Goal: Navigation & Orientation: Find specific page/section

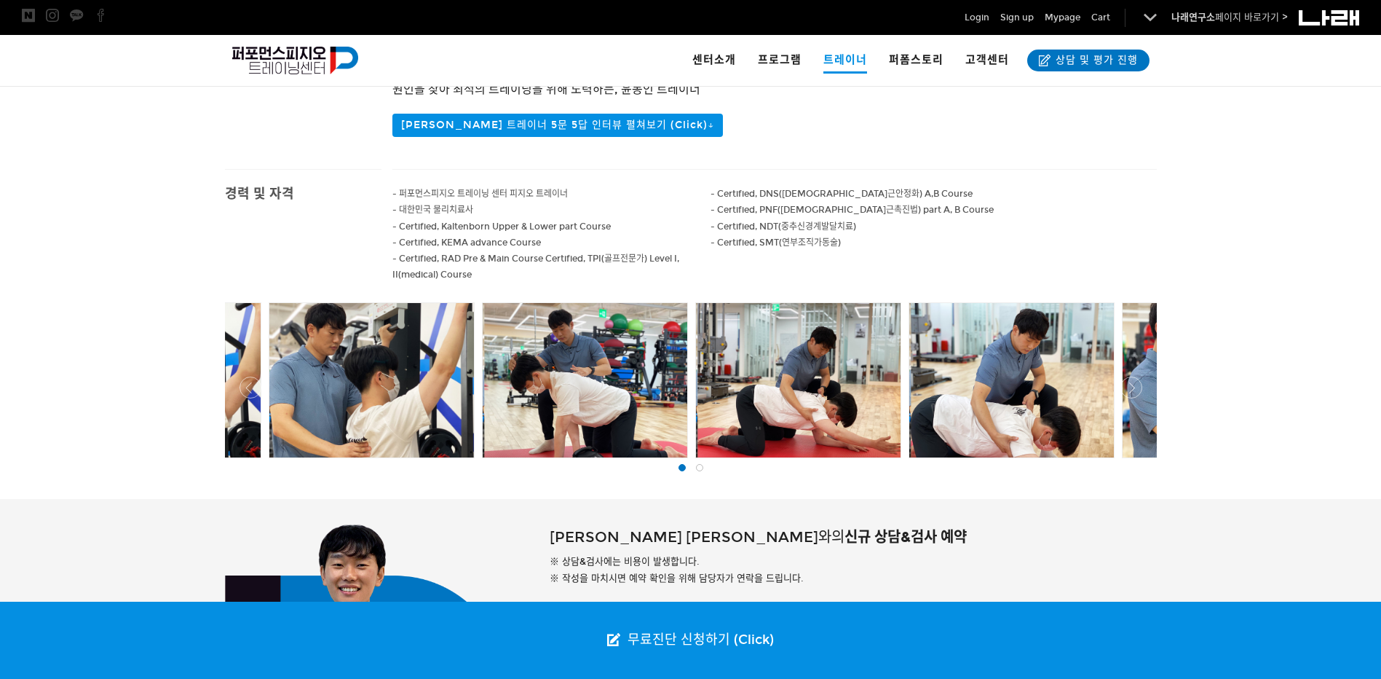
scroll to position [518, 0]
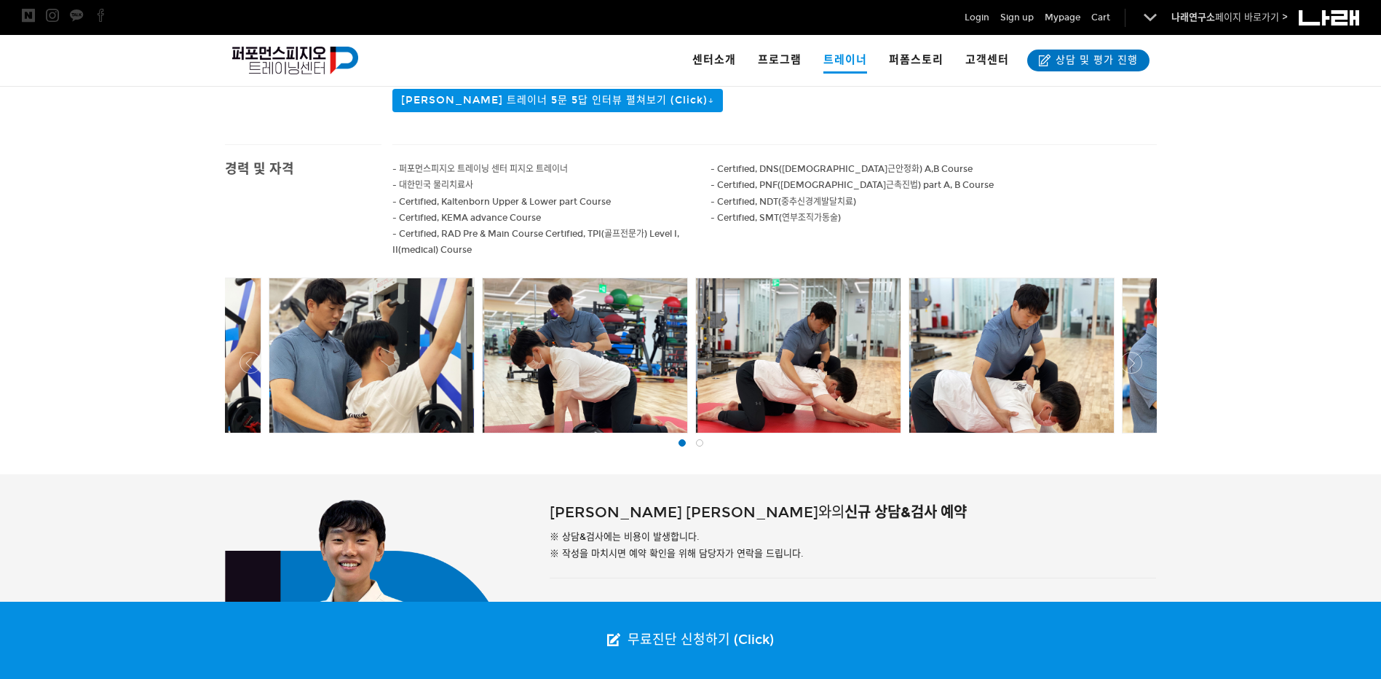
click at [572, 353] on div at bounding box center [585, 355] width 205 height 154
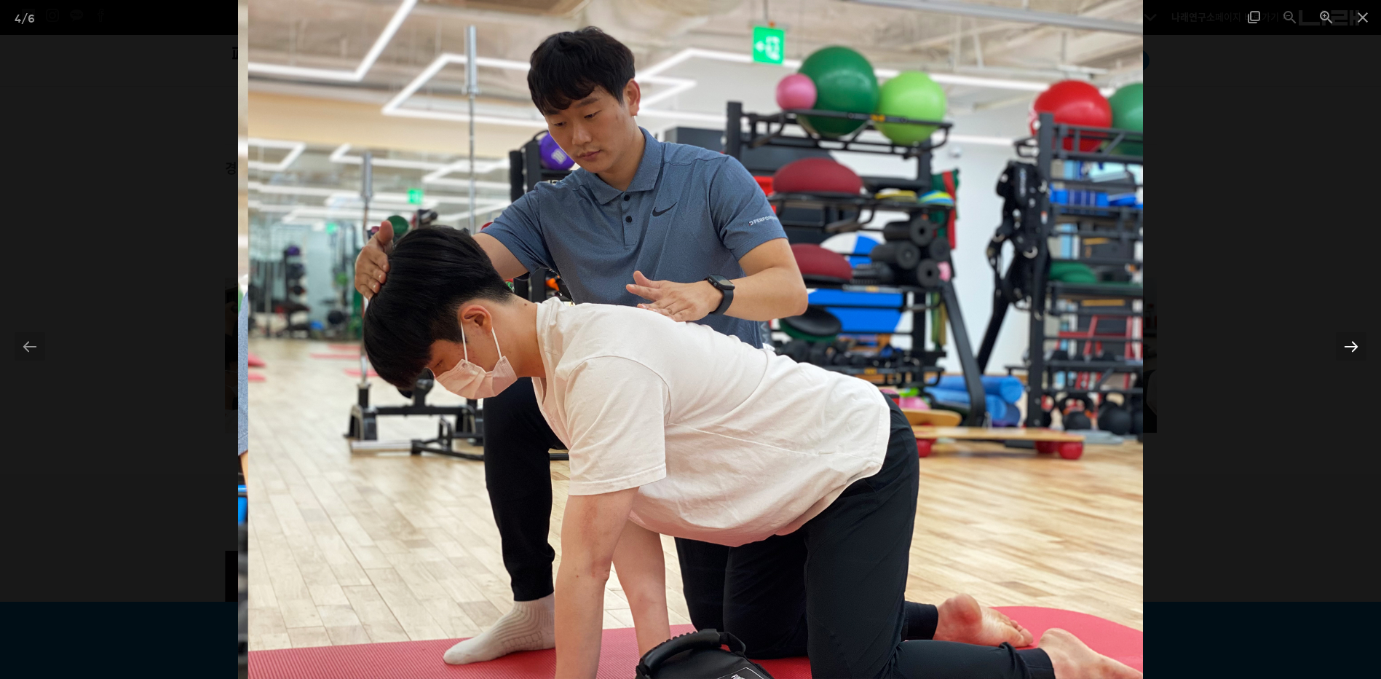
click at [1355, 347] on div at bounding box center [1351, 346] width 31 height 28
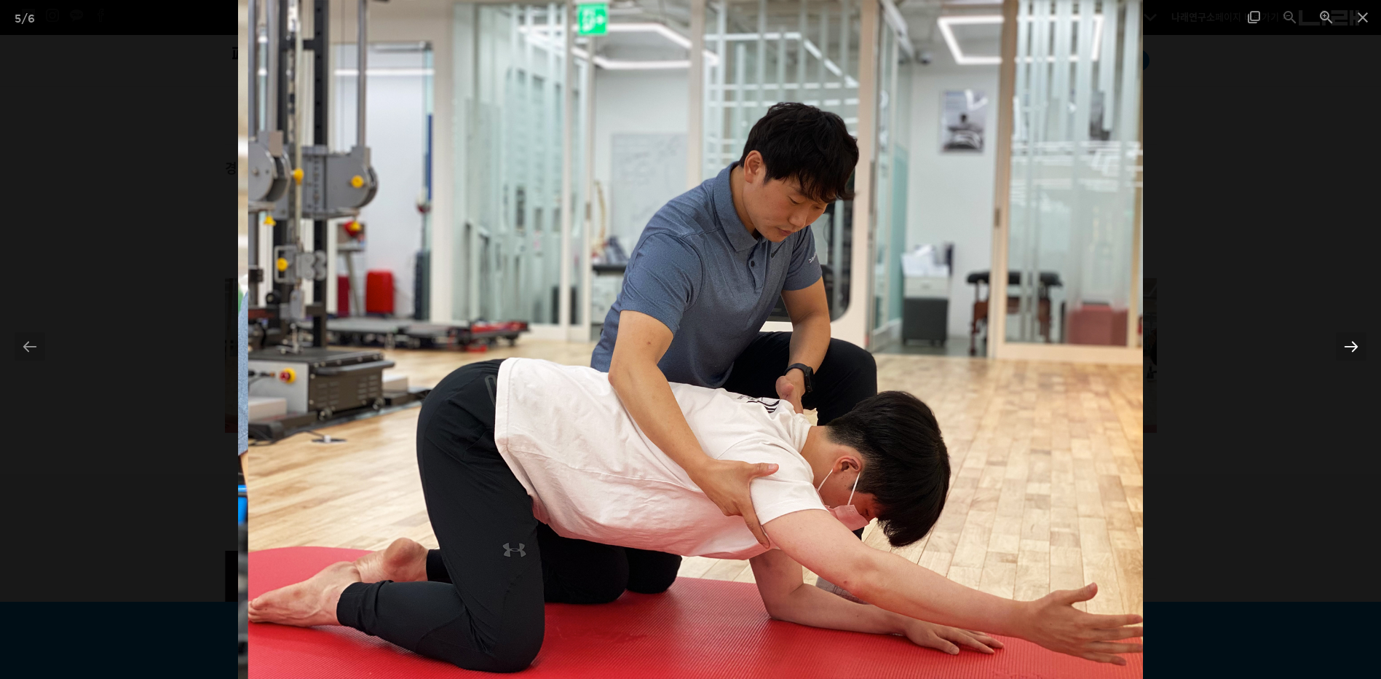
click at [1355, 347] on div at bounding box center [1351, 346] width 31 height 28
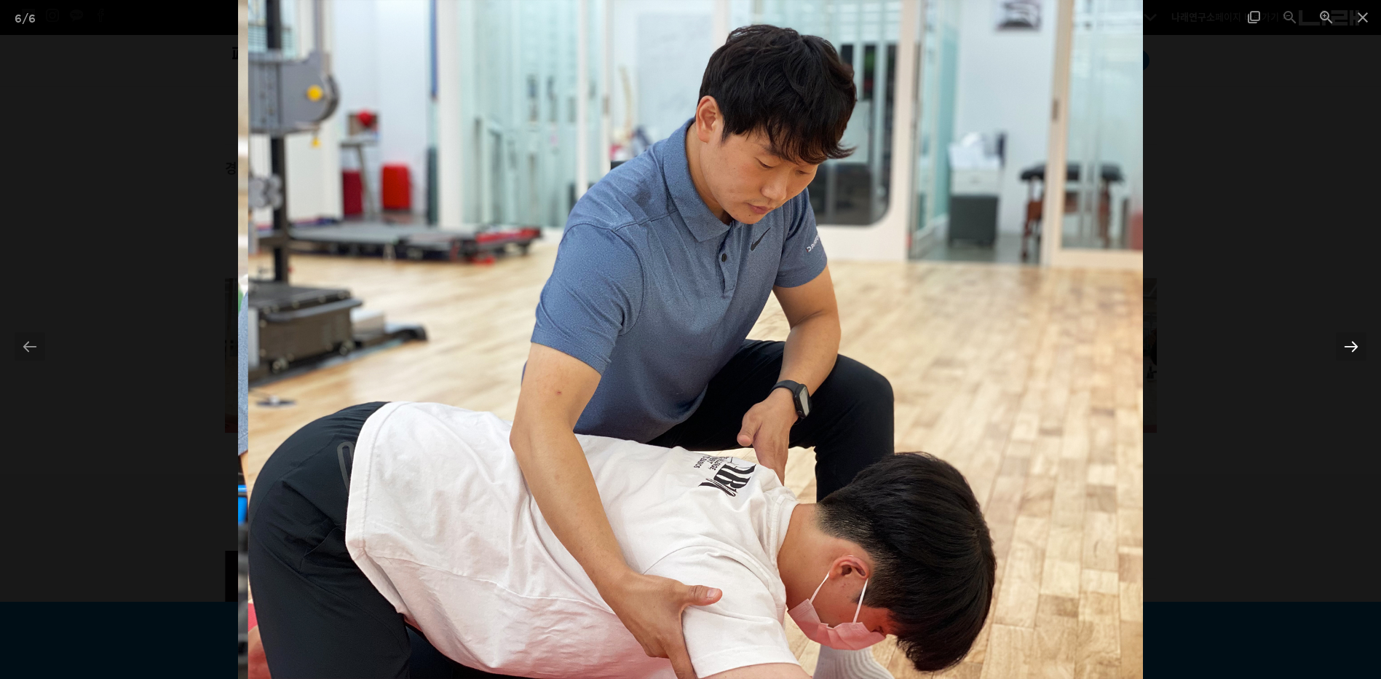
click at [1355, 347] on div at bounding box center [1351, 346] width 31 height 28
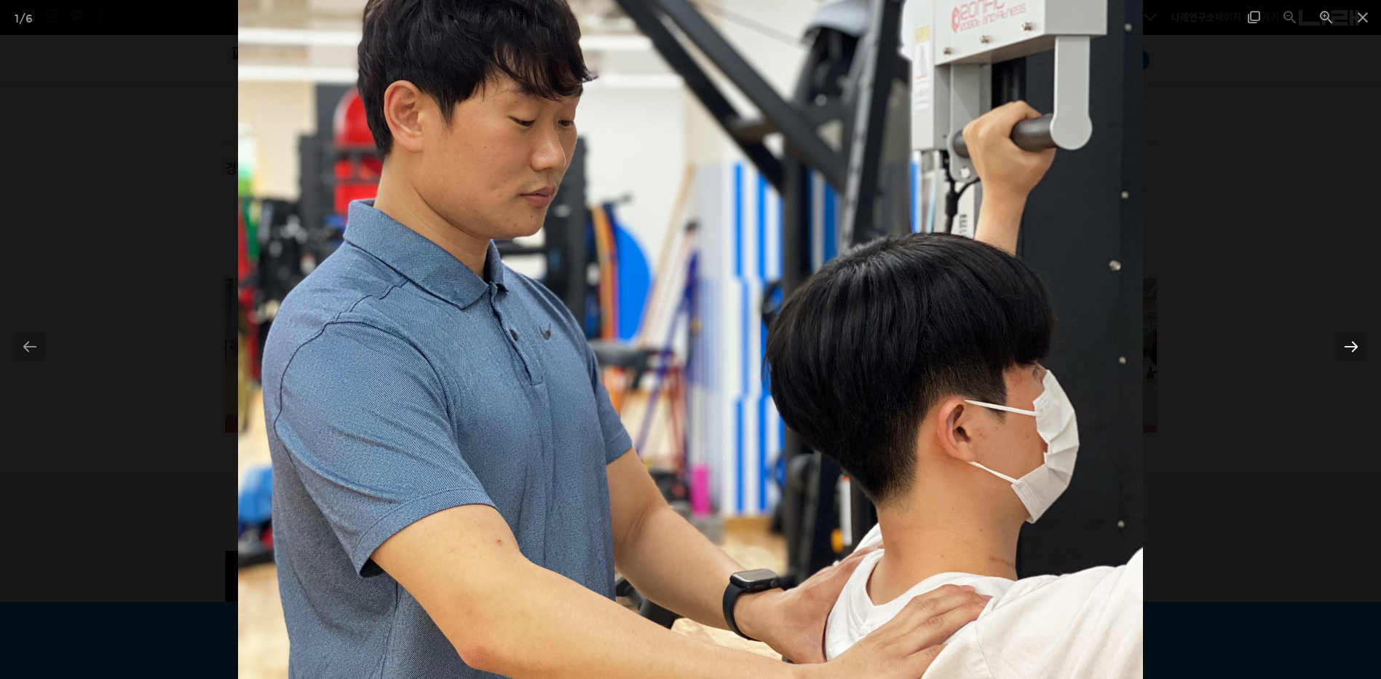
click at [1355, 347] on div at bounding box center [1351, 346] width 31 height 28
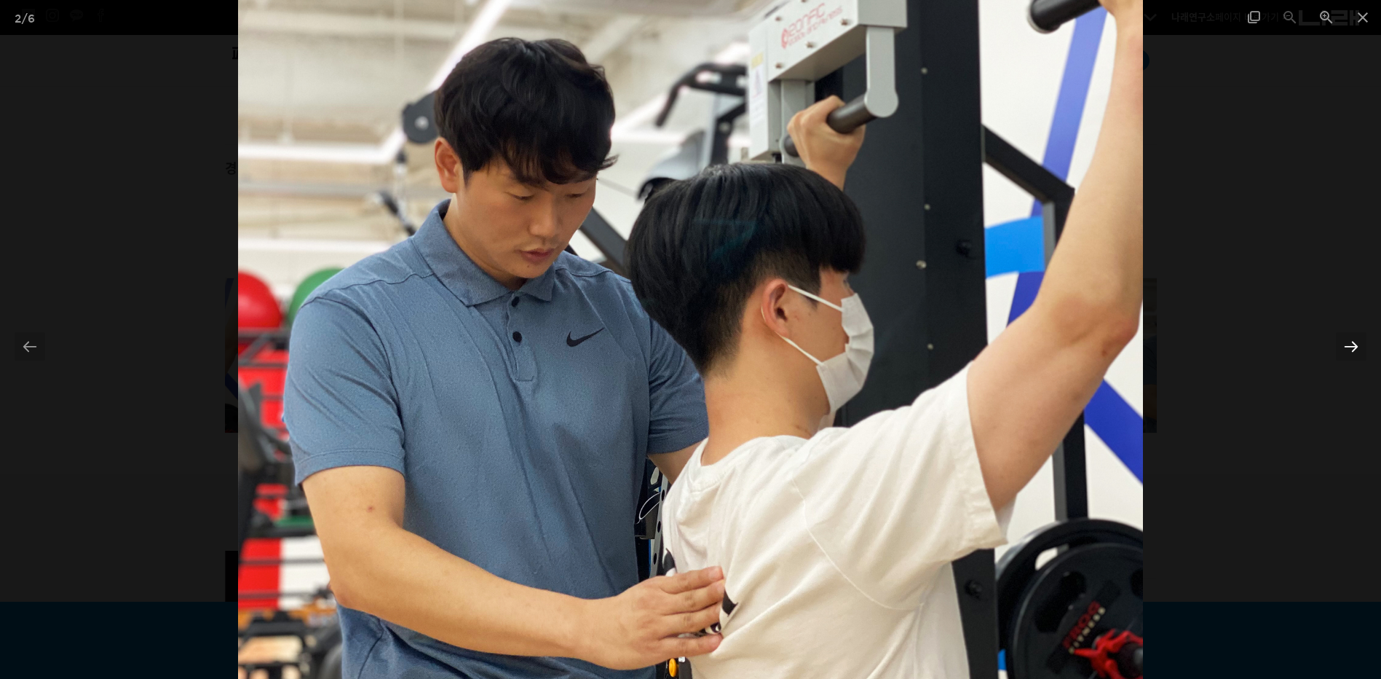
click at [1355, 347] on div at bounding box center [1351, 346] width 31 height 28
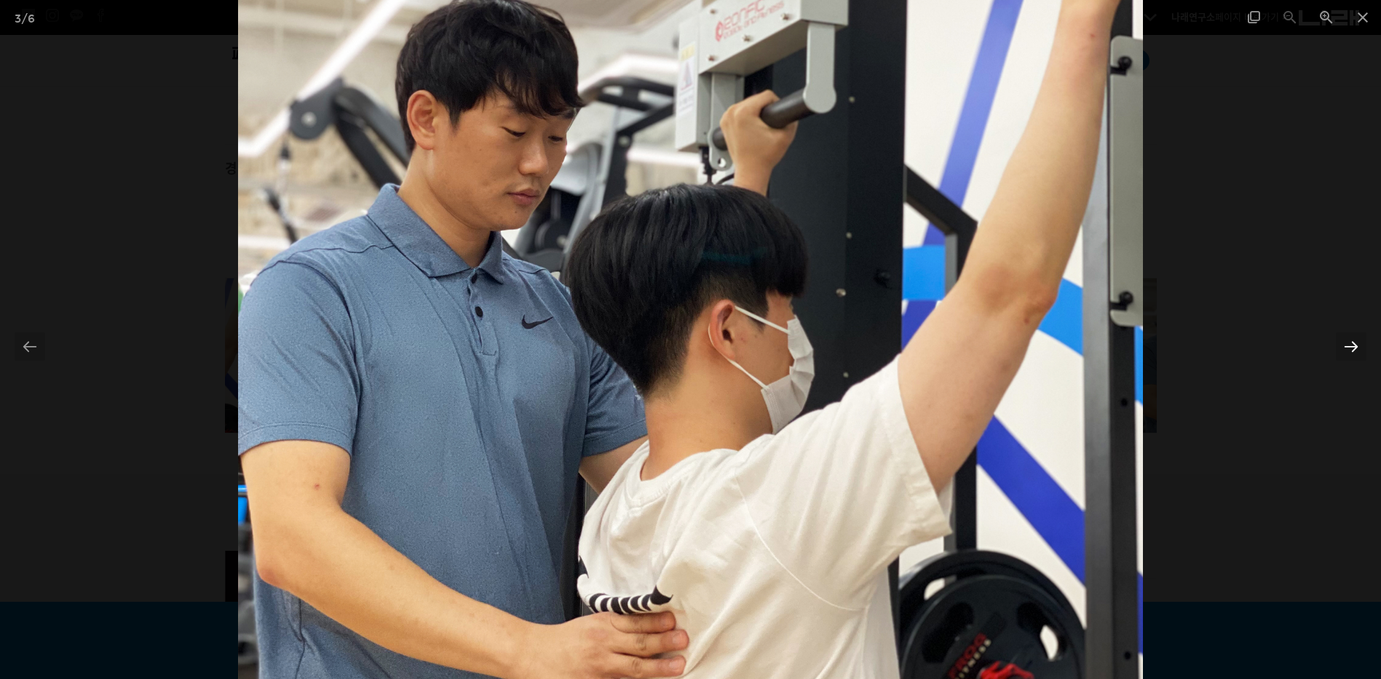
click at [1355, 347] on div at bounding box center [1351, 346] width 31 height 28
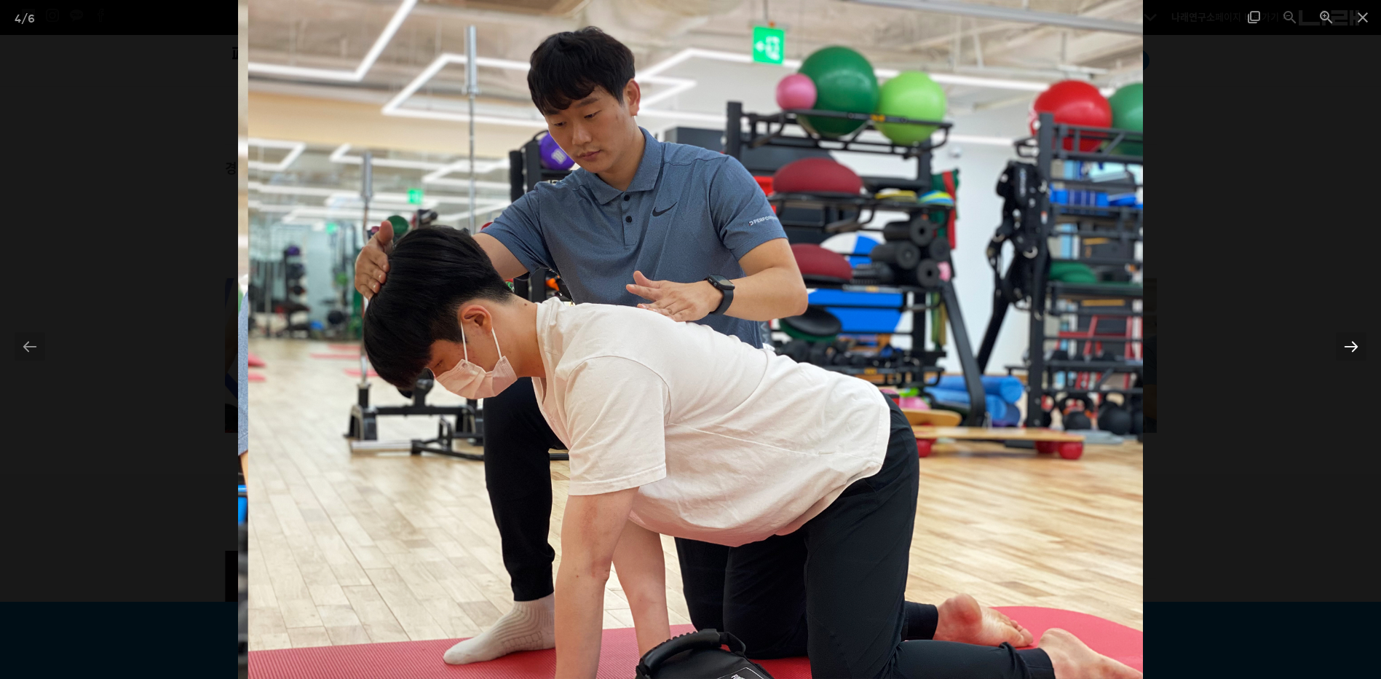
click at [1355, 347] on div at bounding box center [1351, 346] width 31 height 28
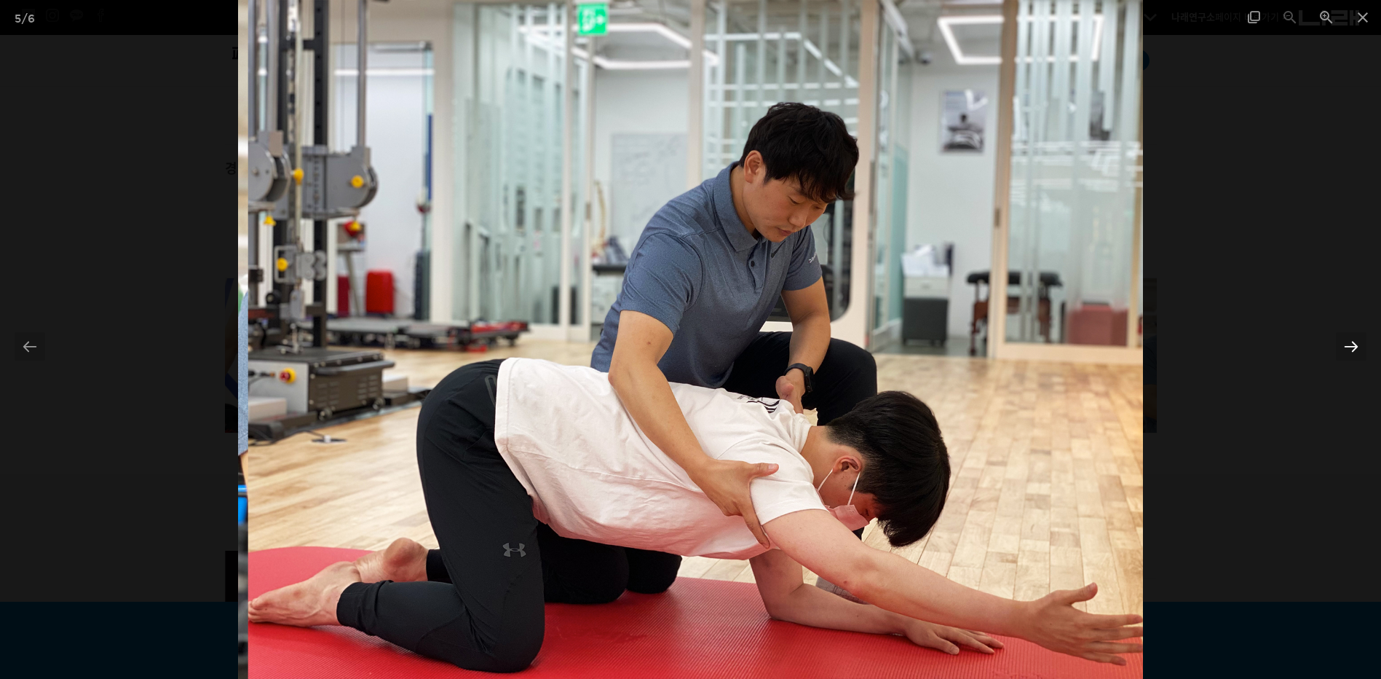
click at [1355, 347] on div at bounding box center [1351, 346] width 31 height 28
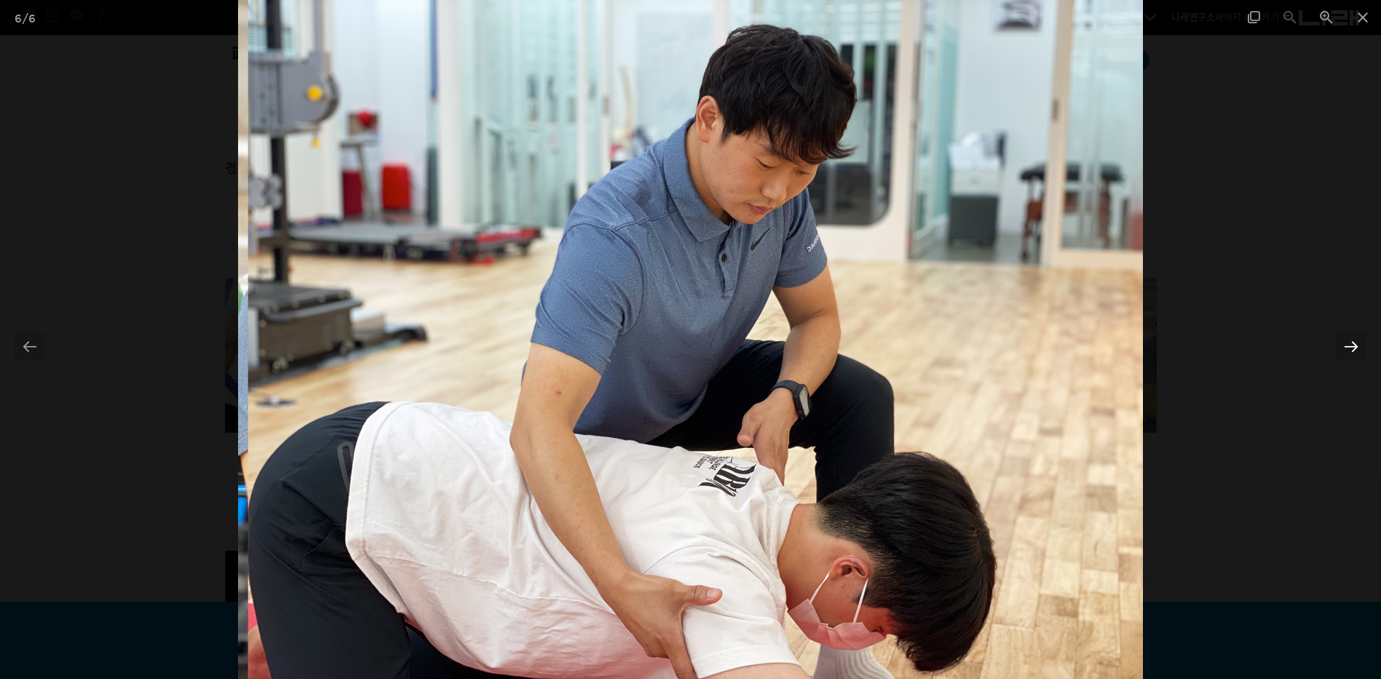
click at [1355, 347] on div at bounding box center [1351, 346] width 31 height 28
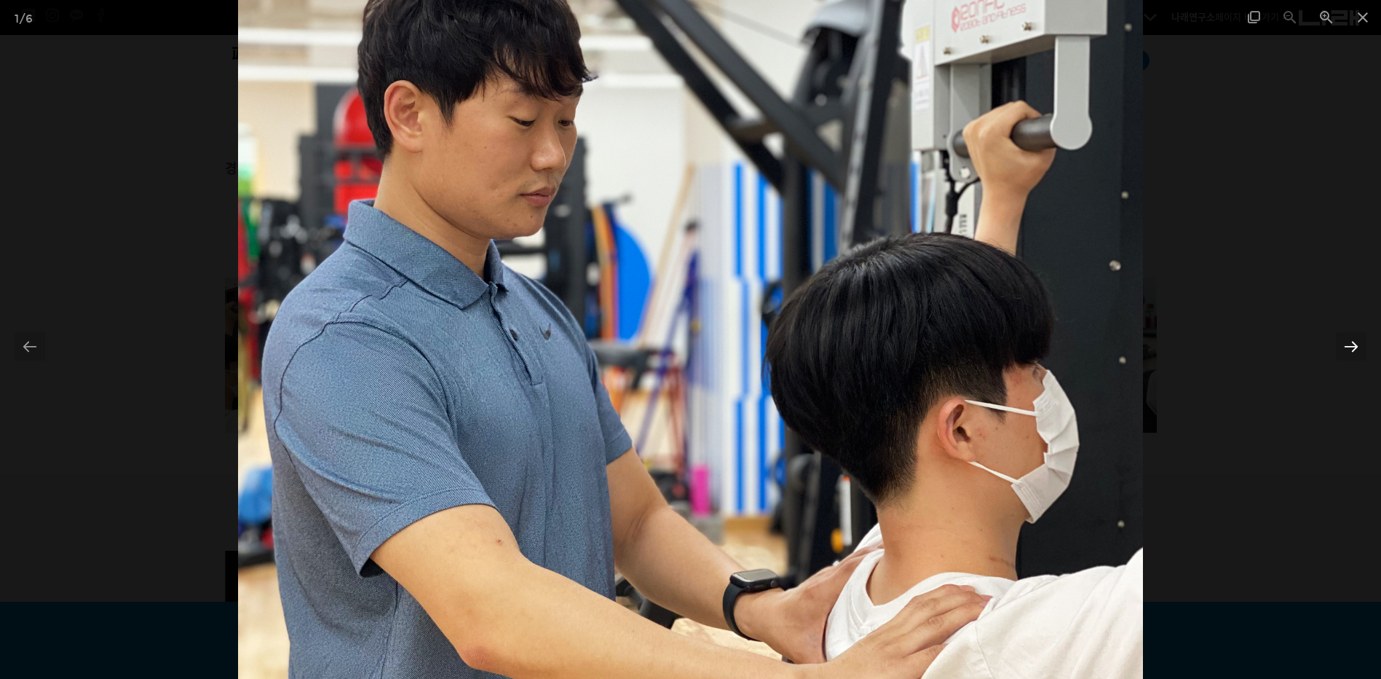
click at [1355, 347] on div at bounding box center [1351, 346] width 31 height 28
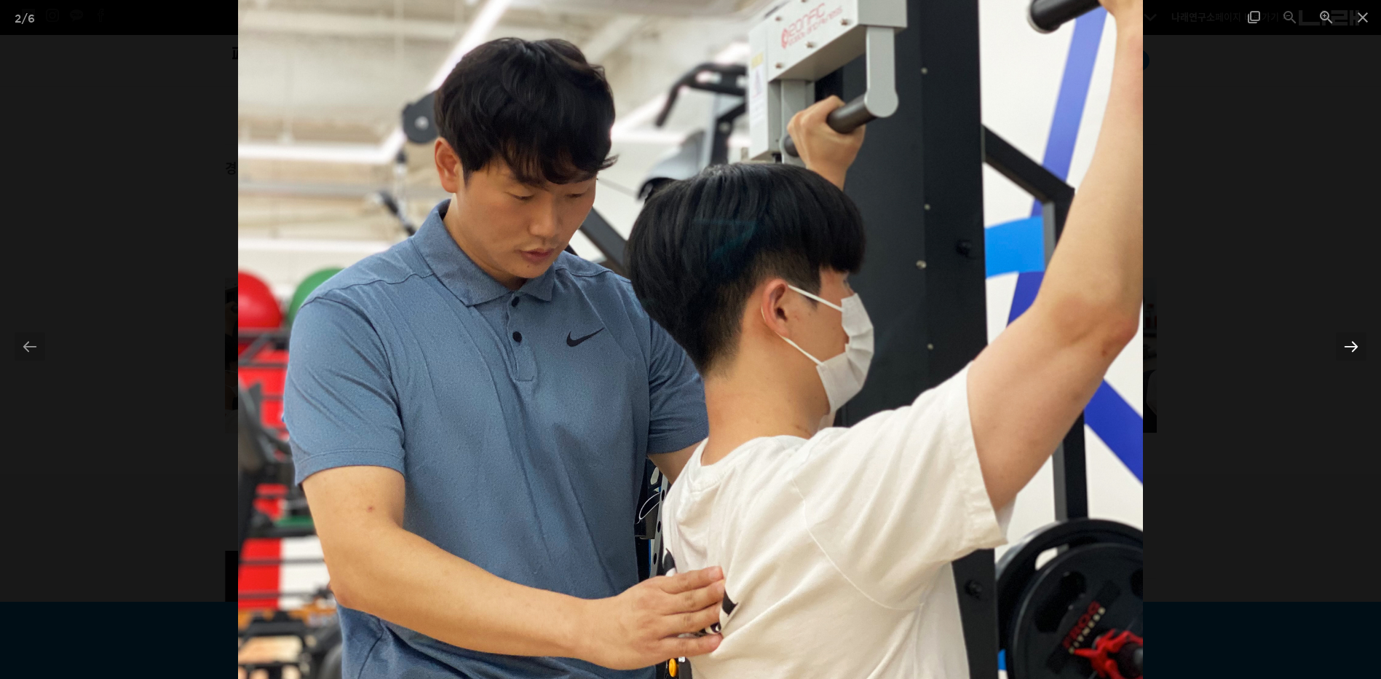
click at [1355, 347] on div at bounding box center [1351, 346] width 31 height 28
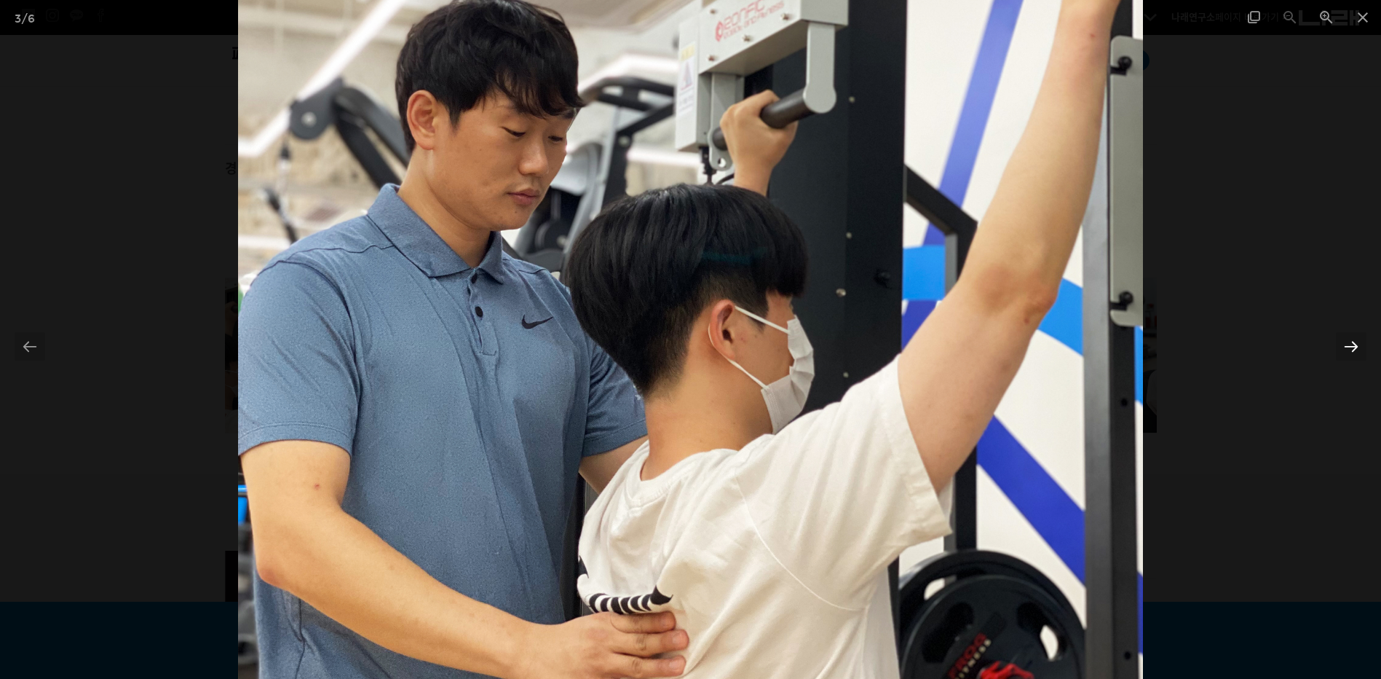
click at [1355, 347] on div at bounding box center [1351, 346] width 31 height 28
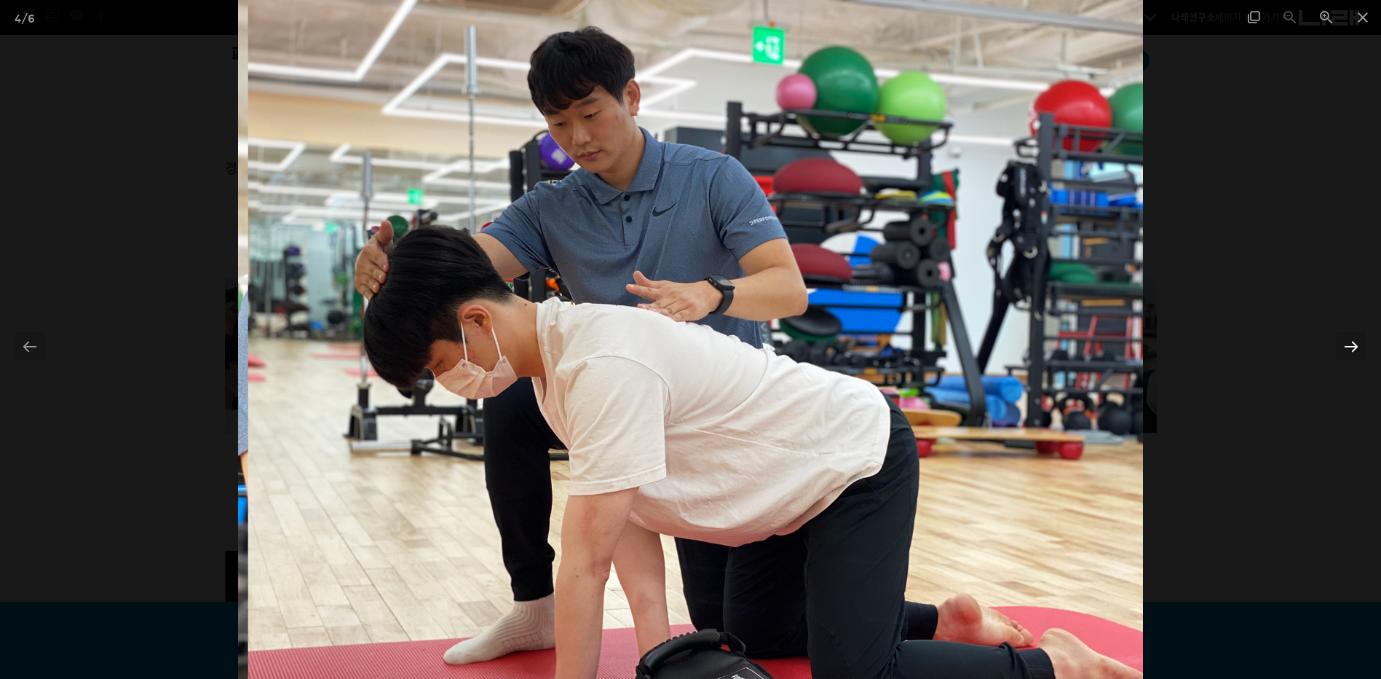
click at [1355, 347] on div at bounding box center [1351, 346] width 31 height 28
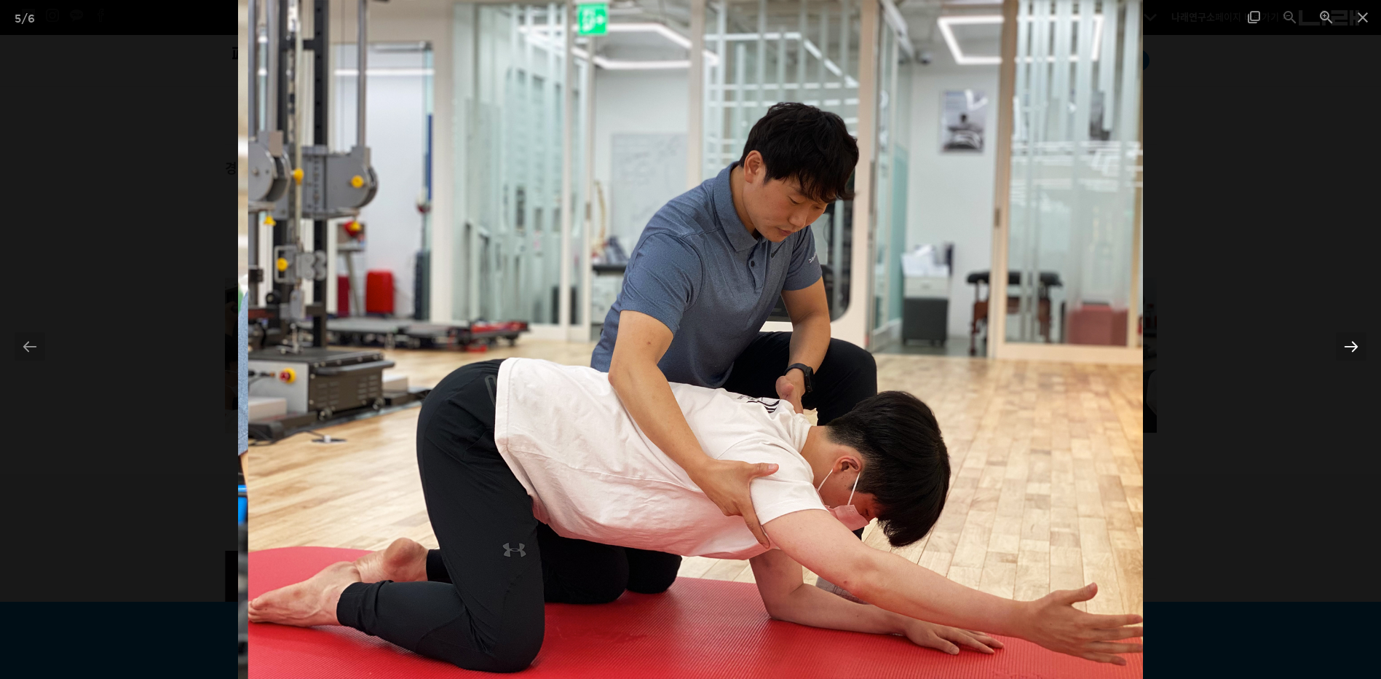
click at [1355, 347] on div at bounding box center [1351, 346] width 31 height 28
